Goal: Information Seeking & Learning: Learn about a topic

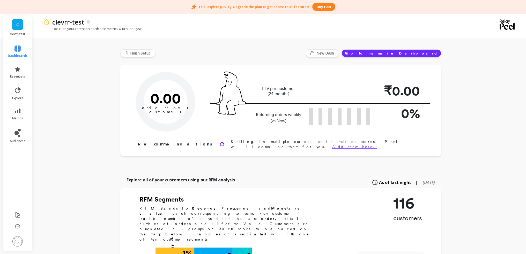
click at [299, 177] on div "Explore all of your customers using our RFM analysis As of last night | [DATE]" at bounding box center [280, 182] width 321 height 11
click at [11, 48] on link "dashboards" at bounding box center [18, 52] width 20 height 12
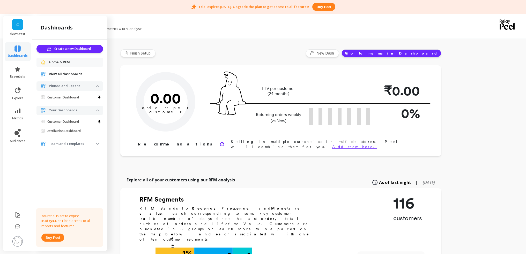
click at [71, 77] on div "View all dashboards" at bounding box center [69, 74] width 67 height 9
click at [73, 73] on span "View all dashboards" at bounding box center [65, 74] width 33 height 5
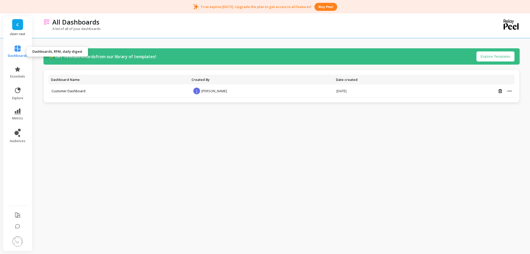
click at [19, 50] on icon at bounding box center [17, 49] width 6 height 6
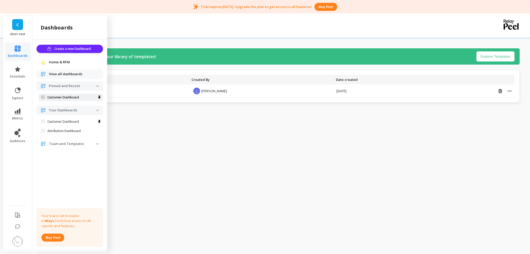
click at [64, 97] on p "Customer Dashboard" at bounding box center [63, 98] width 32 height 4
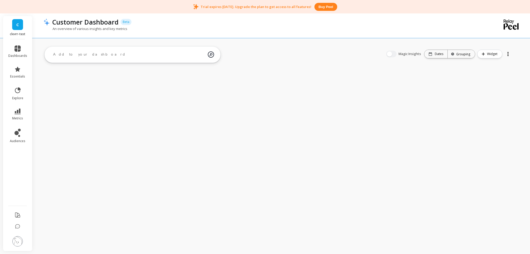
click at [110, 58] on textarea at bounding box center [128, 55] width 159 height 14
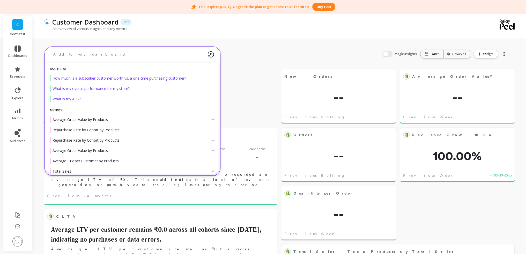
click at [109, 53] on textarea at bounding box center [128, 55] width 159 height 14
click at [208, 54] on img at bounding box center [211, 55] width 6 height 14
click at [149, 59] on textarea at bounding box center [128, 55] width 159 height 14
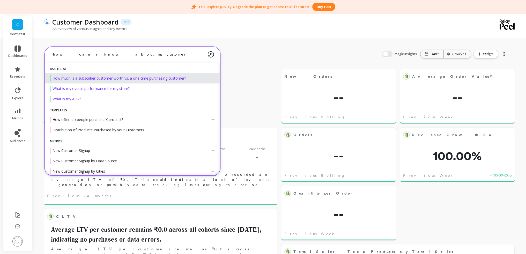
type textarea "how can i know about my customer"
click at [93, 79] on span "How much is a subscriber customer worth vs. a one-time purchasing customer?" at bounding box center [120, 78] width 134 height 5
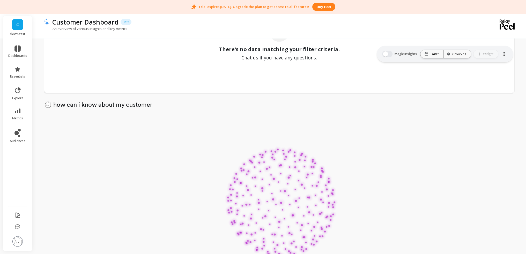
scroll to position [1114, 0]
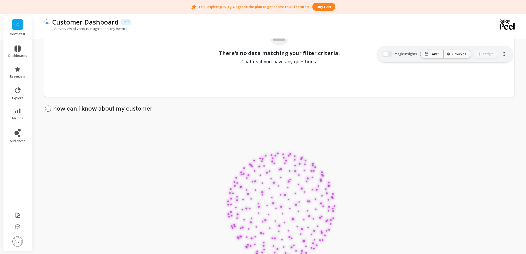
drag, startPoint x: 54, startPoint y: 109, endPoint x: 153, endPoint y: 108, distance: 98.6
click at [153, 108] on p "how can i know about my customer" at bounding box center [284, 109] width 463 height 6
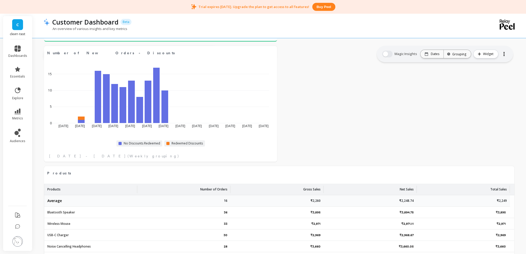
scroll to position [620, 0]
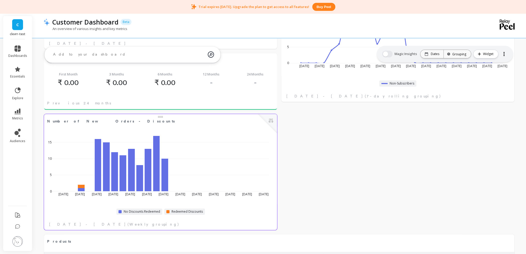
click at [205, 129] on div "Apr 6 2025 Apr 20 May 4 May 18 Jun 1 Jun 15 Jun 29 Jul 13 Jul 27 Aug 10 Aug 24 …" at bounding box center [159, 165] width 226 height 76
click at [388, 52] on button "button" at bounding box center [387, 54] width 10 height 7
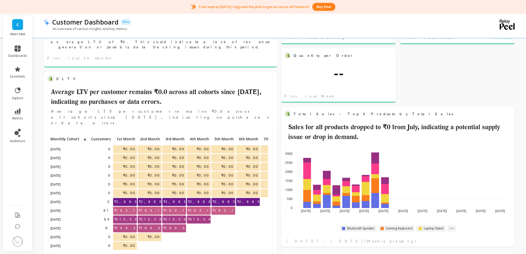
scroll to position [69, 0]
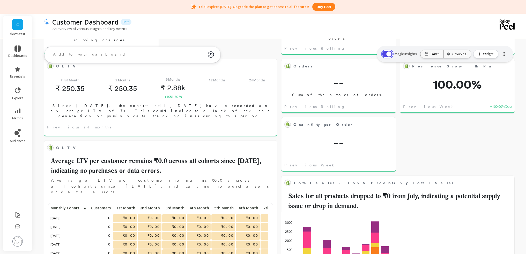
click at [391, 52] on button "button" at bounding box center [387, 54] width 10 height 7
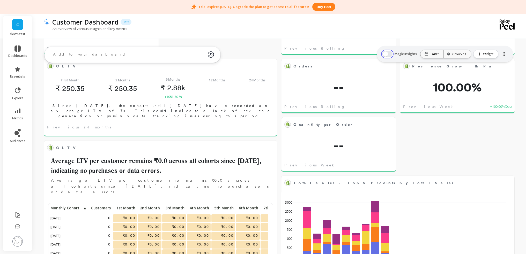
scroll to position [138, 215]
click at [391, 52] on button "button" at bounding box center [387, 54] width 10 height 7
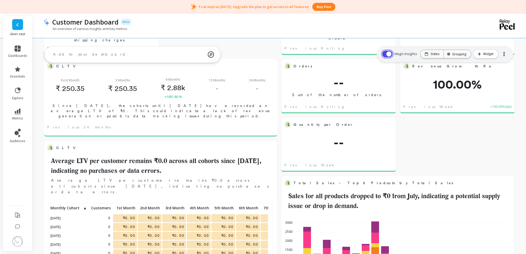
click at [391, 52] on button "button" at bounding box center [387, 54] width 10 height 7
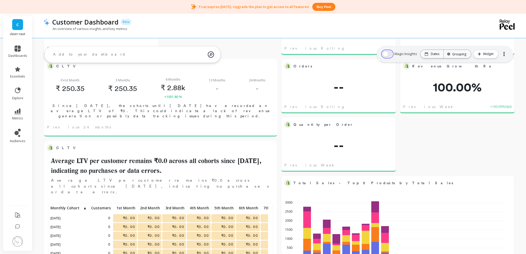
scroll to position [0, 0]
click at [391, 52] on button "button" at bounding box center [387, 54] width 10 height 7
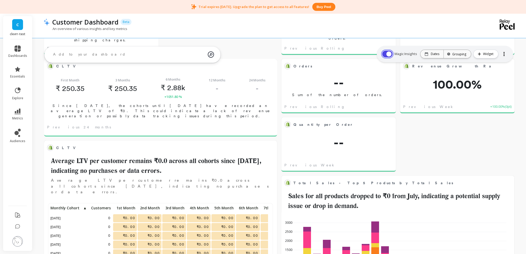
click at [391, 52] on button "button" at bounding box center [387, 54] width 10 height 7
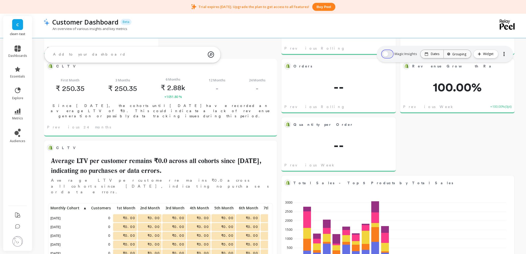
click at [391, 52] on button "button" at bounding box center [387, 54] width 10 height 7
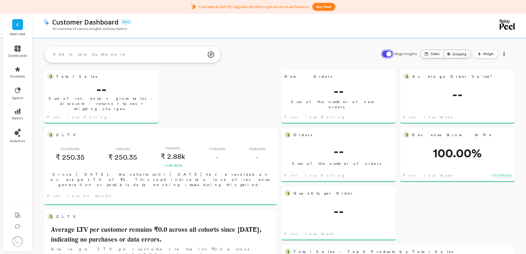
click at [391, 56] on button "button" at bounding box center [387, 54] width 10 height 7
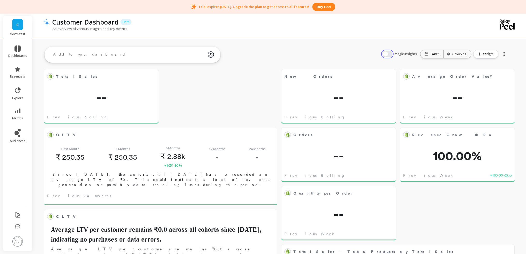
click at [391, 56] on button "button" at bounding box center [387, 54] width 10 height 7
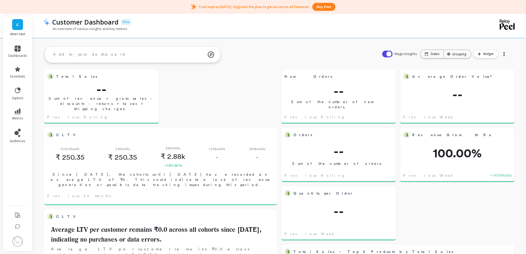
click at [388, 58] on div "Magic Insights Date: Dates Time grouping: Grouping Widget" at bounding box center [445, 54] width 136 height 17
click at [390, 54] on button "button" at bounding box center [387, 54] width 10 height 7
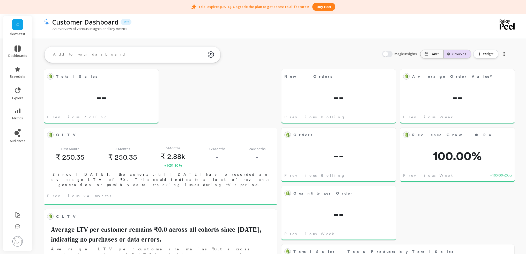
click at [465, 53] on div "Grouping" at bounding box center [458, 54] width 18 height 5
click at [466, 53] on div "Grouping" at bounding box center [458, 54] width 18 height 5
click at [479, 53] on icon "button" at bounding box center [479, 54] width 3 height 3
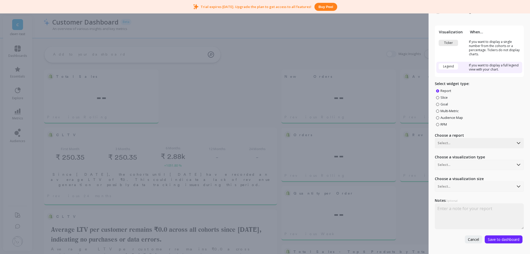
click at [334, 34] on div "Create Widget Visualization When... Ticker If you want to display a single numb…" at bounding box center [265, 127] width 530 height 254
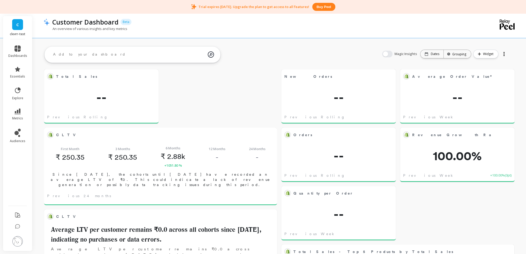
click at [504, 54] on div at bounding box center [504, 54] width 1 height 1
click at [172, 58] on textarea at bounding box center [128, 55] width 159 height 14
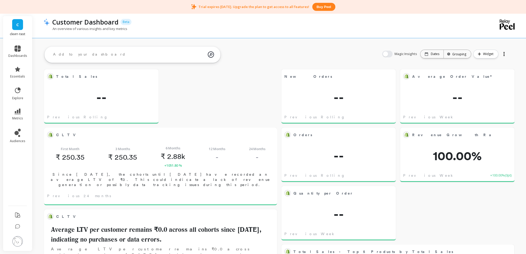
click at [114, 50] on textarea at bounding box center [128, 55] width 159 height 14
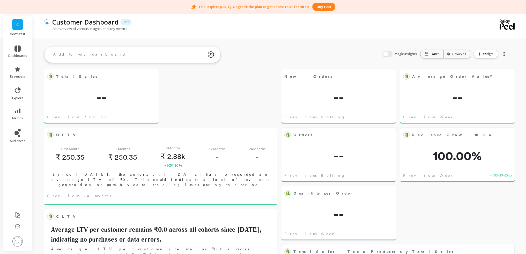
click at [58, 50] on textarea at bounding box center [128, 55] width 159 height 14
click at [156, 50] on textarea at bounding box center [128, 55] width 159 height 14
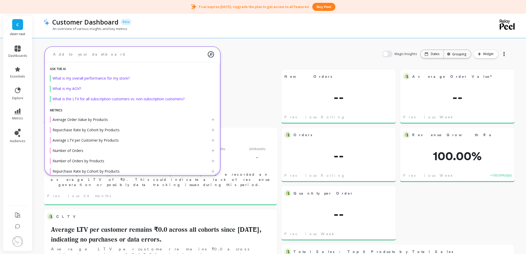
click at [78, 49] on textarea at bounding box center [128, 55] width 159 height 14
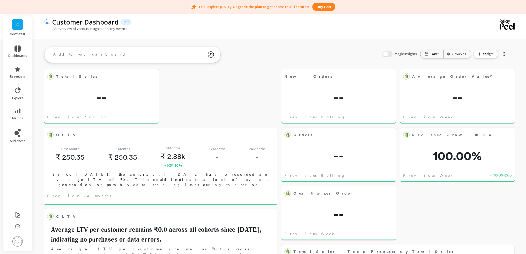
click at [59, 55] on textarea at bounding box center [128, 55] width 159 height 14
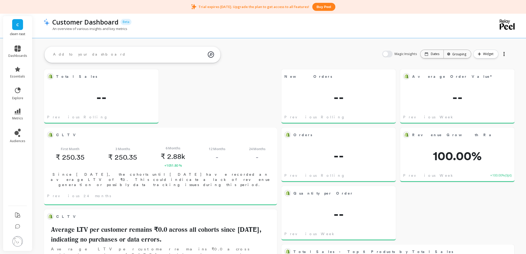
click at [111, 50] on textarea at bounding box center [128, 55] width 159 height 14
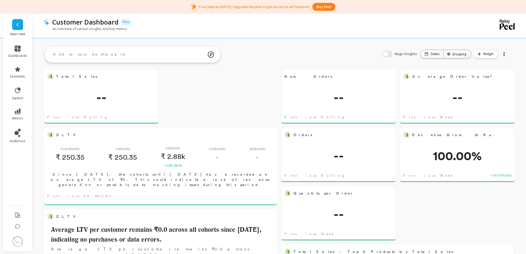
click at [61, 57] on textarea at bounding box center [128, 55] width 159 height 14
click at [76, 57] on textarea at bounding box center [128, 55] width 159 height 14
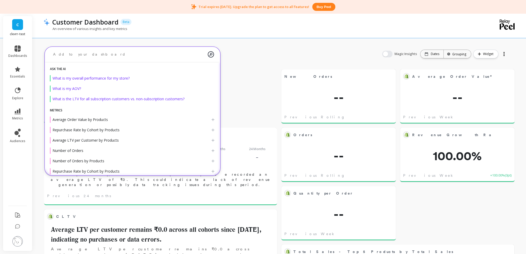
click at [96, 58] on textarea at bounding box center [128, 55] width 159 height 14
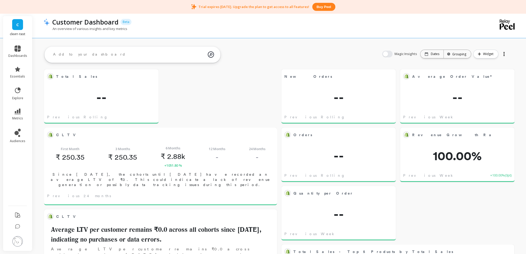
click at [79, 55] on textarea at bounding box center [128, 55] width 159 height 14
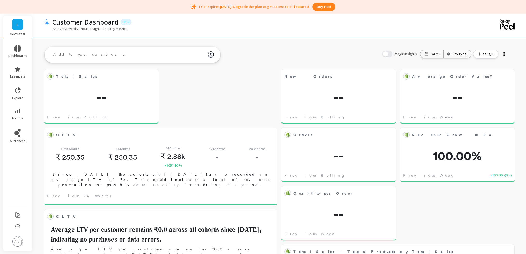
click at [73, 58] on textarea at bounding box center [128, 55] width 159 height 14
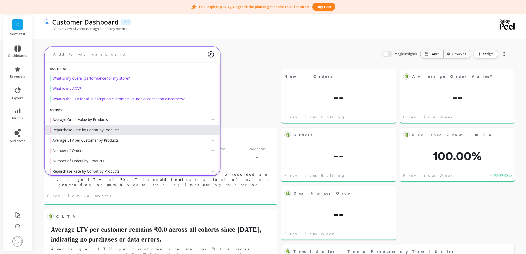
click at [160, 127] on div "Repurchase Rate by Cohort by Products" at bounding box center [130, 130] width 161 height 6
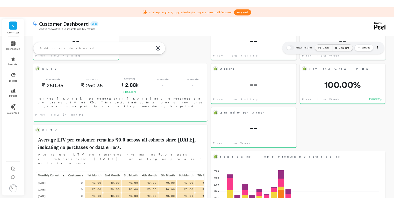
scroll to position [138, 215]
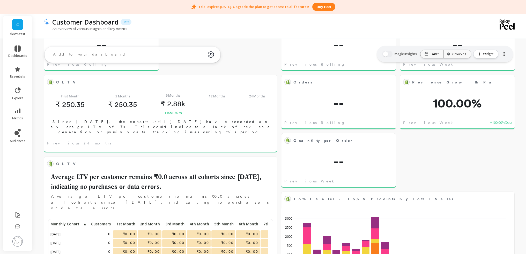
click at [136, 59] on textarea at bounding box center [128, 55] width 159 height 14
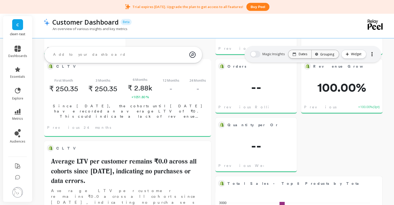
scroll to position [0, 0]
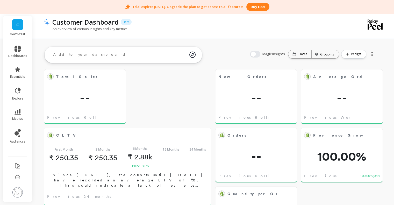
scroll to position [138, 148]
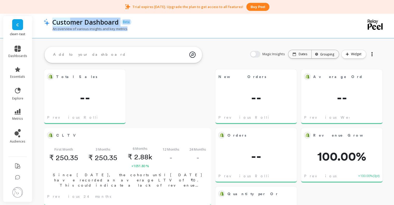
drag, startPoint x: 127, startPoint y: 28, endPoint x: 68, endPoint y: 24, distance: 58.4
click at [68, 24] on div "Customer Dashboard Beta An overview of various insights and key metrics" at bounding box center [191, 25] width 297 height 26
click at [68, 24] on p "Customer Dashboard" at bounding box center [85, 22] width 66 height 9
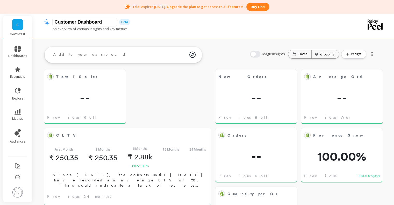
click at [151, 55] on textarea at bounding box center [119, 55] width 140 height 14
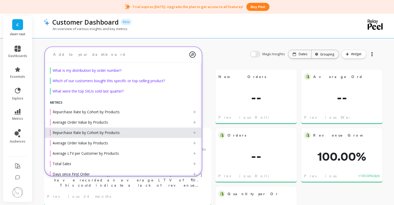
scroll to position [0, 0]
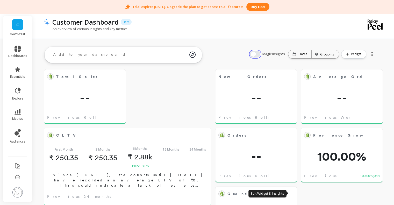
click at [260, 55] on button "button" at bounding box center [255, 54] width 10 height 7
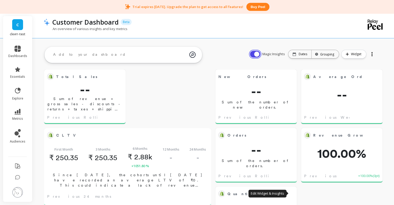
scroll to position [138, 148]
click at [257, 56] on button "button" at bounding box center [255, 54] width 10 height 7
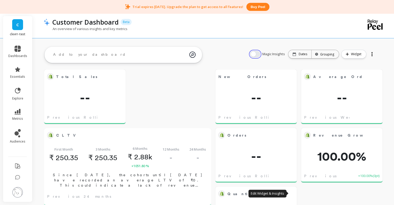
click at [257, 56] on button "button" at bounding box center [255, 54] width 10 height 7
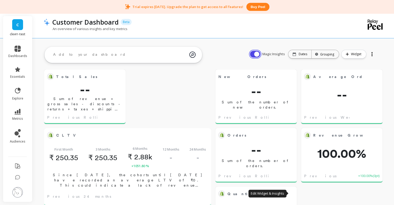
click at [257, 56] on button "button" at bounding box center [255, 54] width 10 height 7
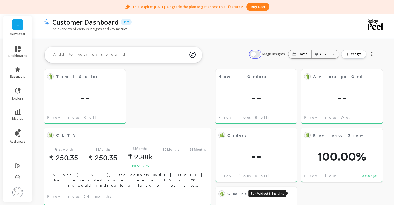
click at [257, 56] on button "button" at bounding box center [255, 54] width 10 height 7
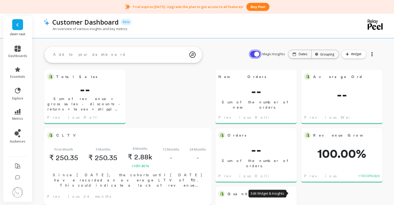
click at [257, 56] on button "button" at bounding box center [255, 54] width 10 height 7
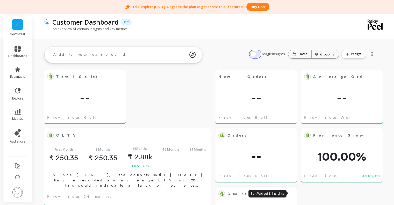
scroll to position [0, 0]
click at [257, 56] on button "button" at bounding box center [255, 54] width 10 height 7
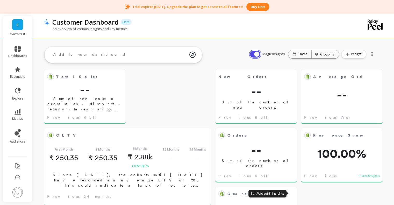
scroll to position [138, 148]
click at [257, 56] on button "button" at bounding box center [255, 54] width 10 height 7
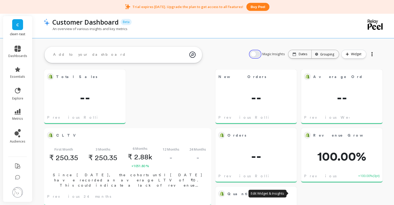
click at [257, 56] on button "button" at bounding box center [255, 54] width 10 height 7
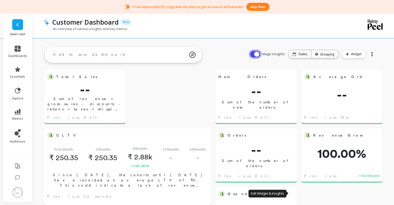
click at [257, 56] on button "button" at bounding box center [255, 54] width 10 height 7
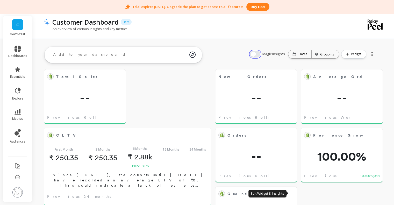
click at [257, 56] on button "button" at bounding box center [255, 54] width 10 height 7
